Goal: Feedback & Contribution: Leave review/rating

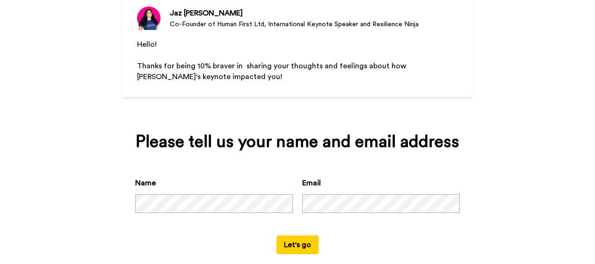
scroll to position [122, 0]
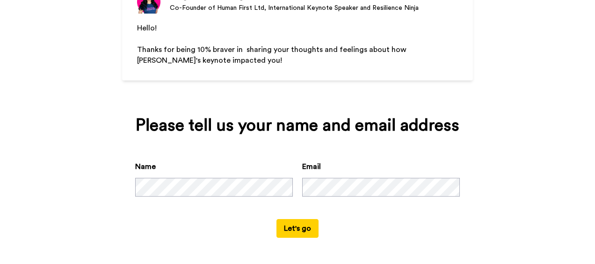
click at [289, 223] on button "Let's go" at bounding box center [297, 228] width 42 height 19
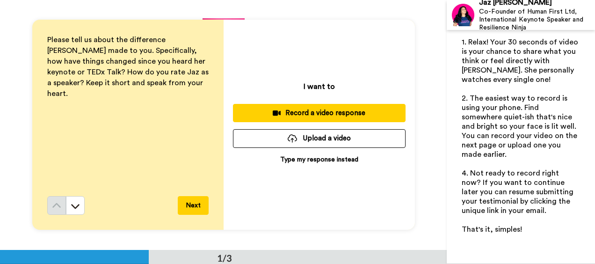
click at [283, 156] on p "Type my response instead" at bounding box center [319, 159] width 78 height 9
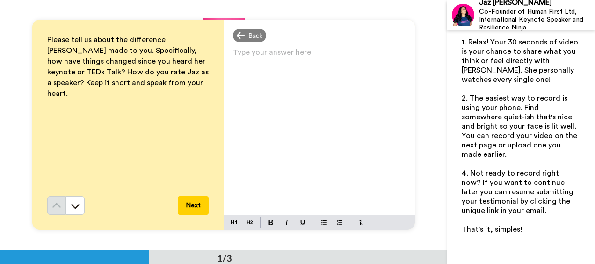
click at [259, 65] on div "Type your answer here ﻿" at bounding box center [318, 130] width 191 height 169
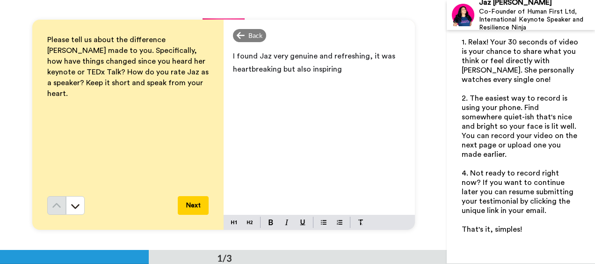
click at [247, 69] on span "I found Jaz very genuine and refreshing, it was heartbreaking but also inspiring" at bounding box center [315, 62] width 164 height 21
click at [343, 71] on p "I found Jaz very genuine and refreshing, it was heart breaking but also inspiri…" at bounding box center [319, 63] width 173 height 26
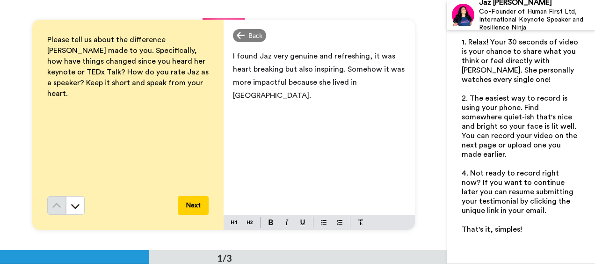
click at [191, 202] on button "Next" at bounding box center [193, 205] width 31 height 19
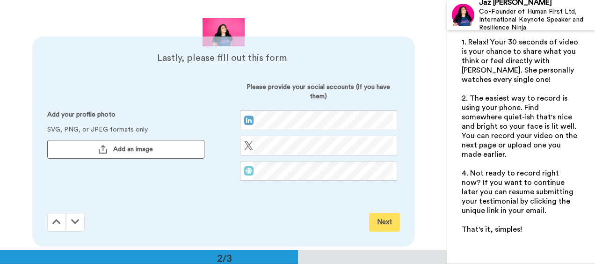
scroll to position [250, 0]
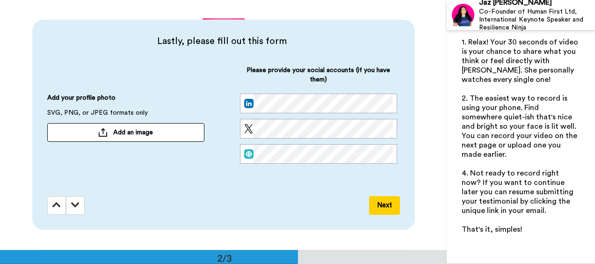
click at [383, 199] on button "Next" at bounding box center [384, 205] width 31 height 19
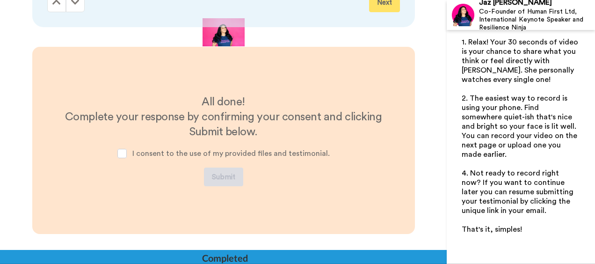
scroll to position [468, 0]
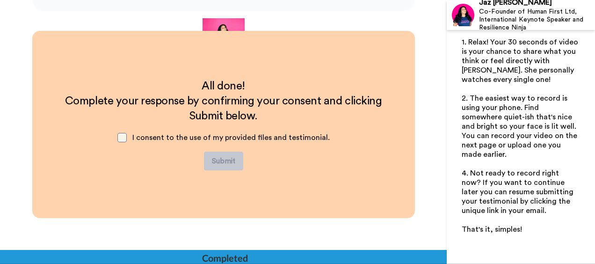
click at [124, 137] on span at bounding box center [121, 137] width 9 height 9
click at [218, 156] on button "Submit" at bounding box center [223, 160] width 39 height 19
